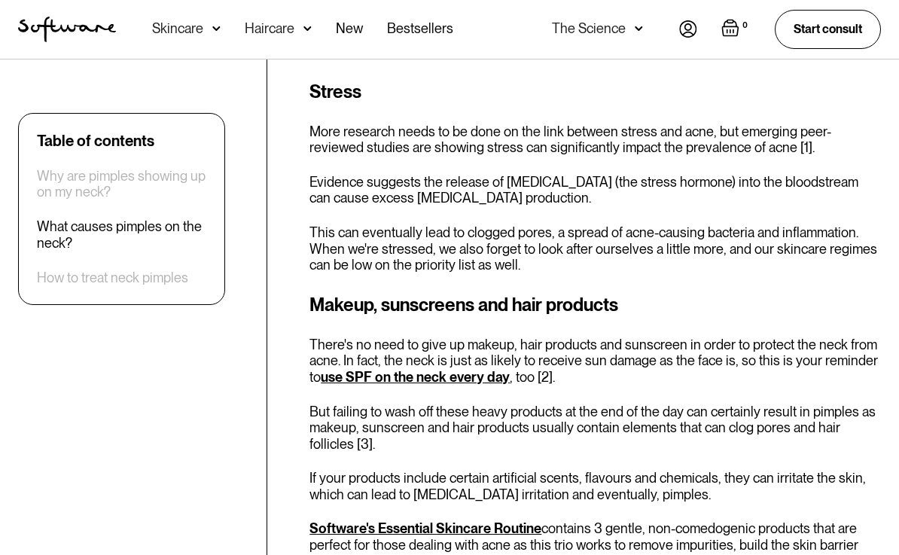
scroll to position [1595, 0]
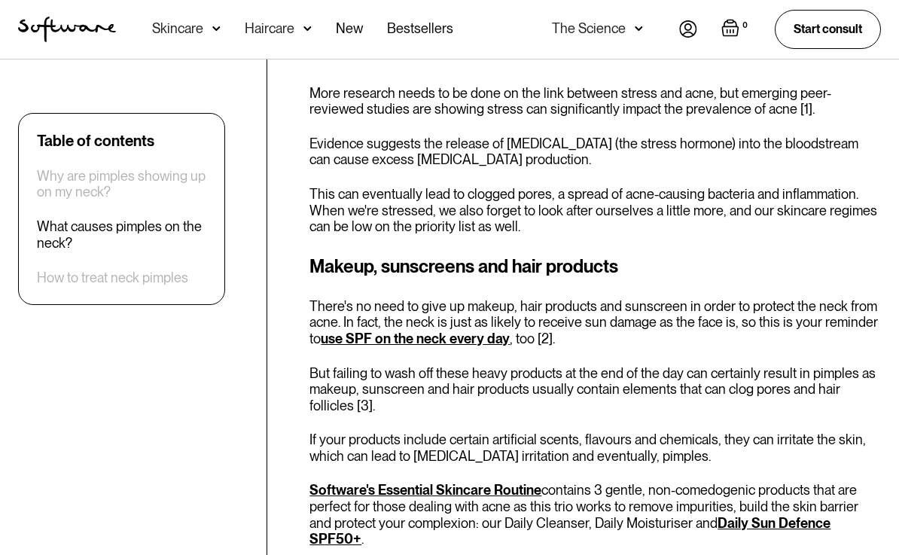
click at [514, 83] on div "Stress More research needs to be done on the link between stress and acne, but …" at bounding box center [594, 137] width 571 height 195
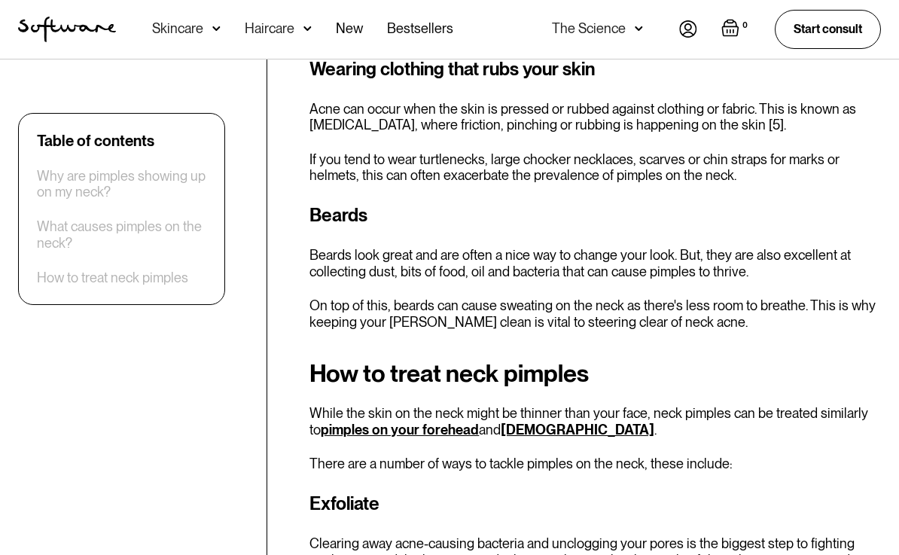
scroll to position [2967, 0]
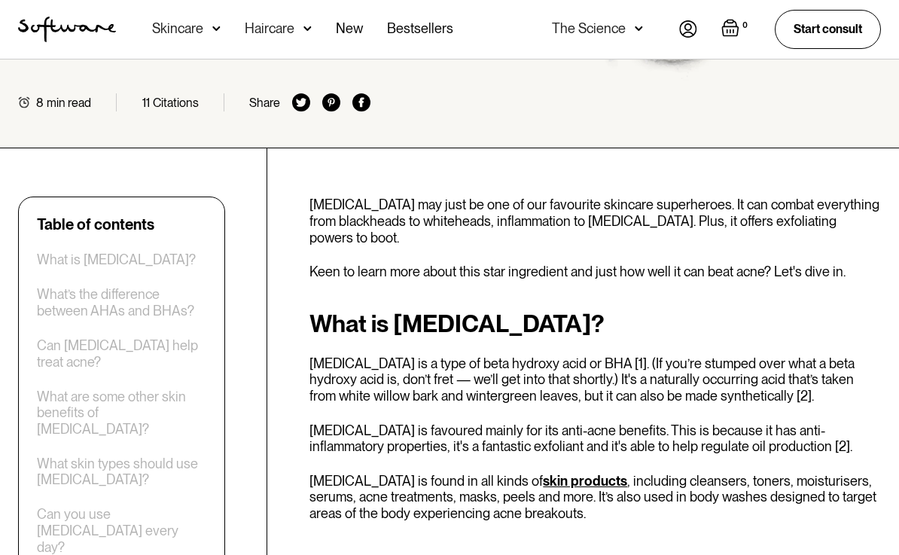
scroll to position [171, 0]
